Goal: Task Accomplishment & Management: Manage account settings

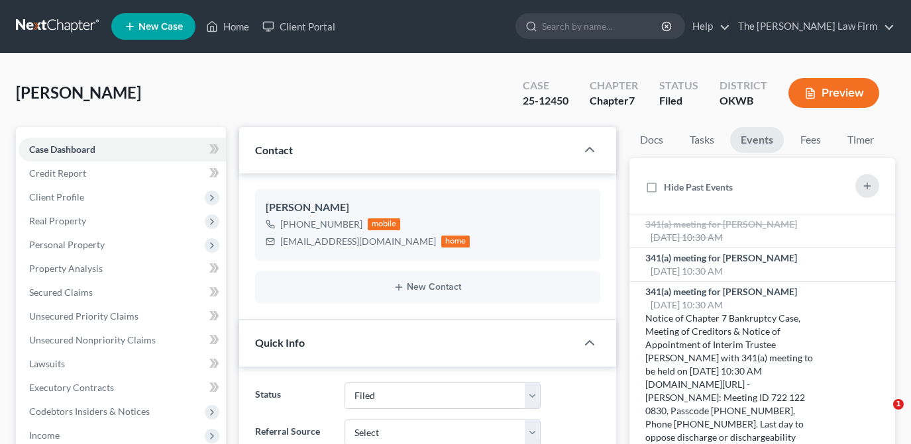
select select "2"
select select "0"
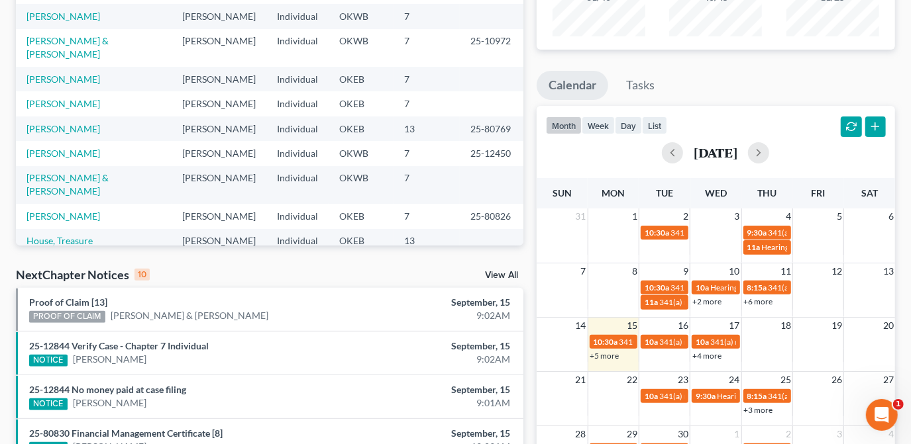
scroll to position [170, 0]
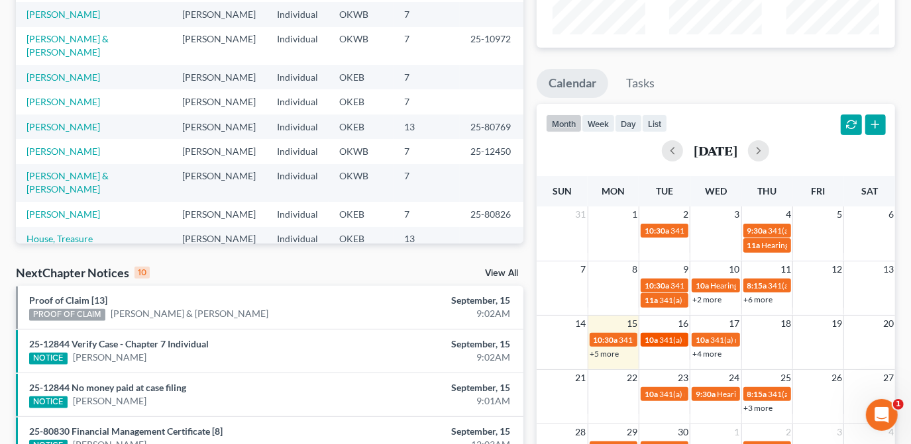
click at [666, 338] on span "341(a) meeting for Abby Wright" at bounding box center [723, 340] width 128 height 10
select select "Days"
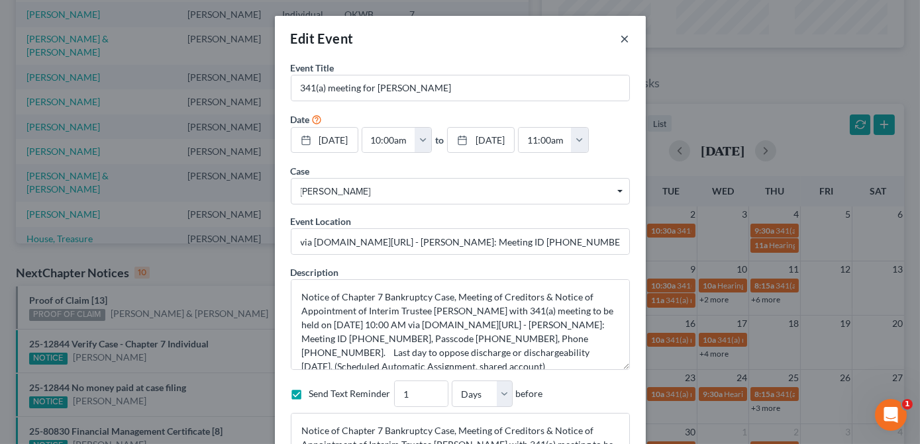
click at [623, 40] on button "×" at bounding box center [625, 38] width 9 height 16
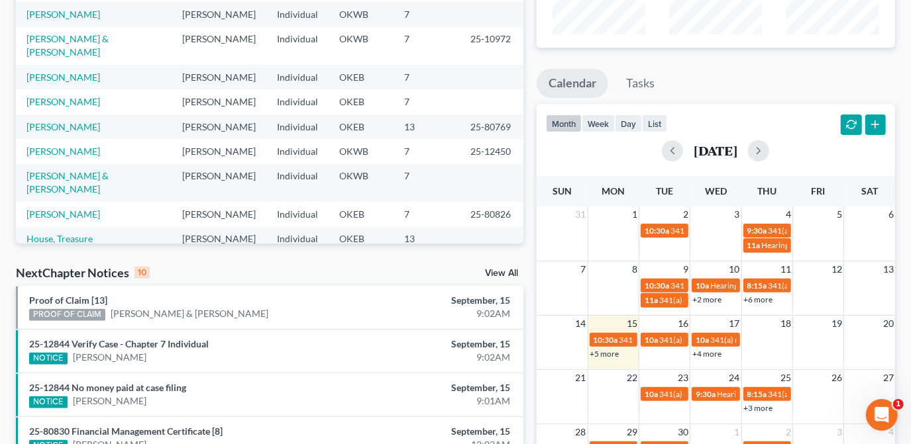
click at [607, 351] on link "+5 more" at bounding box center [604, 354] width 29 height 10
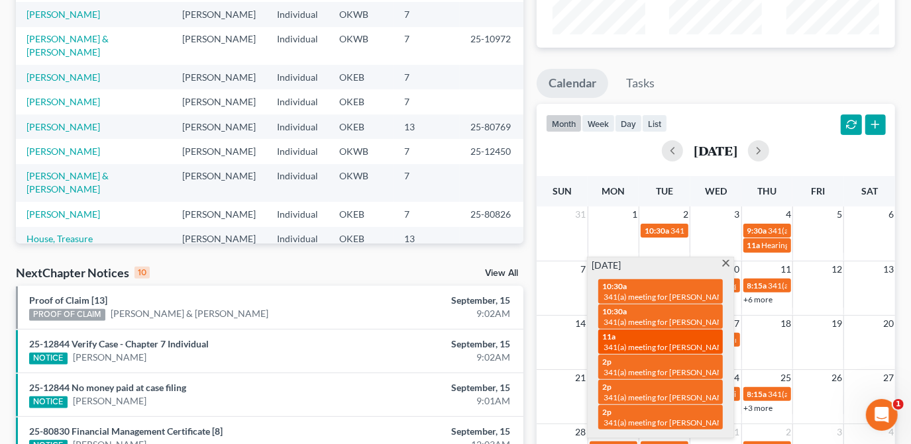
click at [651, 340] on div "11a 341(a) meeting for Terry Campbell & Synthia Campbell" at bounding box center [660, 342] width 117 height 21
select select "Days"
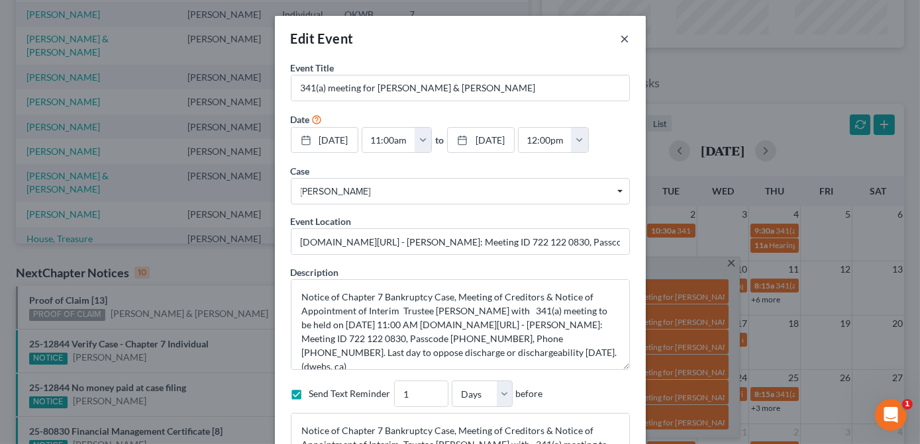
click at [624, 45] on button "×" at bounding box center [625, 38] width 9 height 16
